Goal: Task Accomplishment & Management: Manage account settings

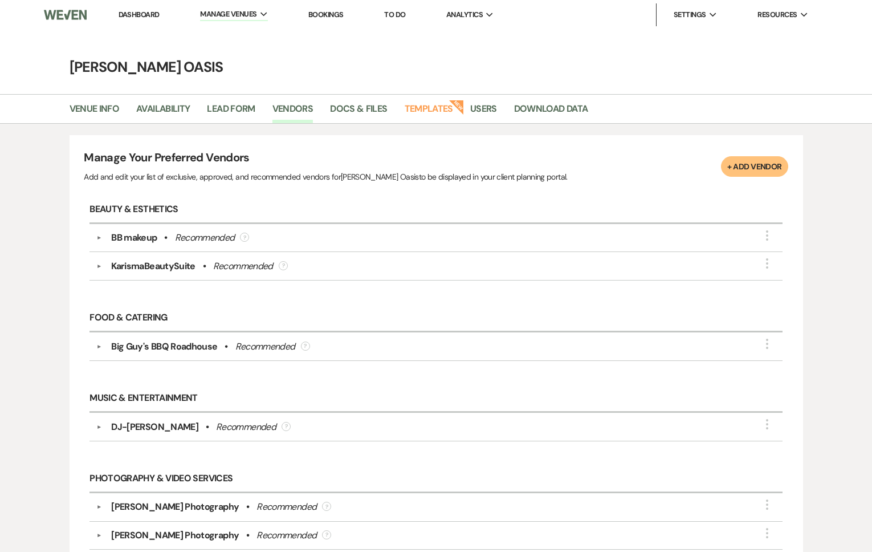
click at [73, 17] on img at bounding box center [65, 15] width 43 height 24
click at [140, 12] on link "Dashboard" at bounding box center [139, 15] width 41 height 10
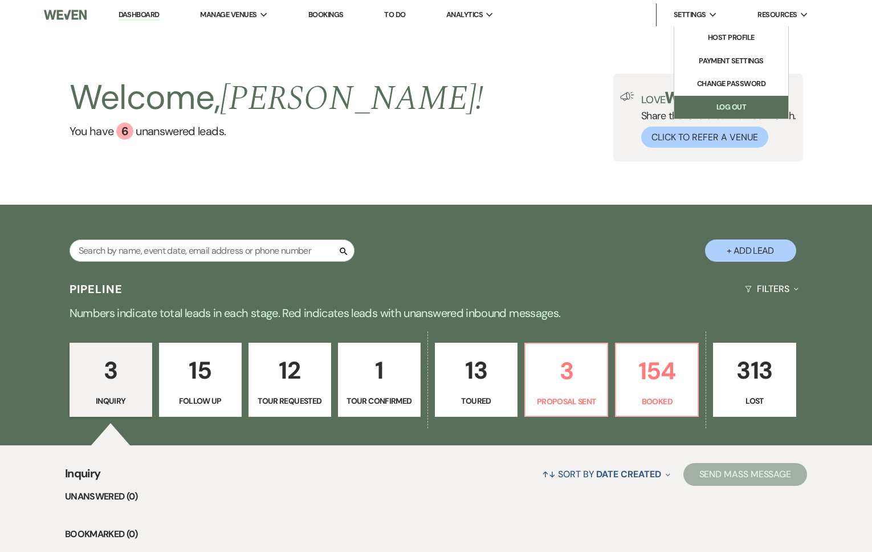
click at [688, 108] on link "Log Out" at bounding box center [731, 107] width 114 height 23
